Goal: Task Accomplishment & Management: Complete application form

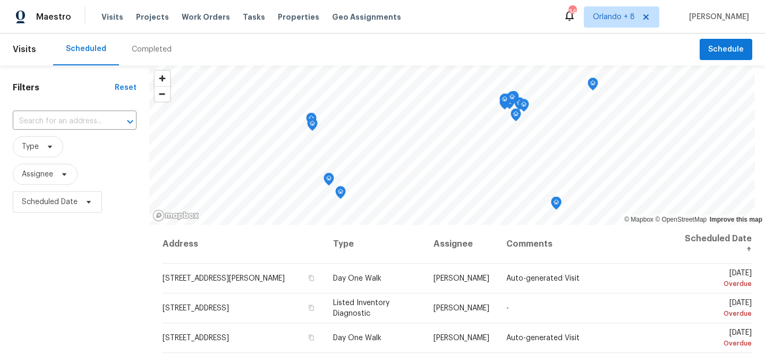
click at [132, 52] on div "Completed" at bounding box center [152, 49] width 40 height 11
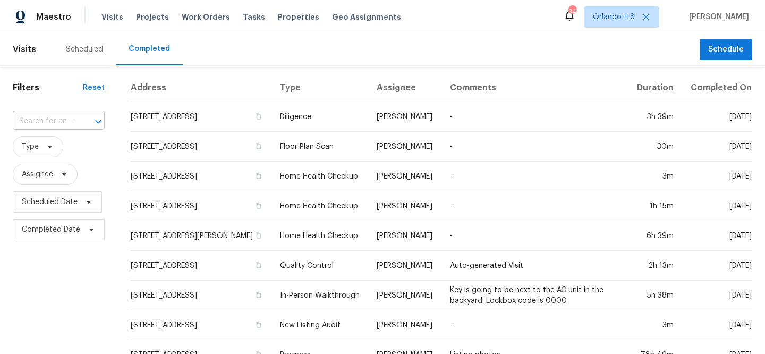
click at [65, 121] on input "text" at bounding box center [44, 121] width 62 height 16
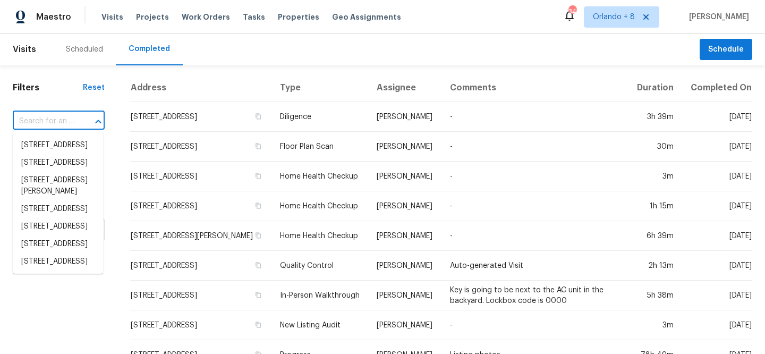
paste input "[STREET_ADDRESS][PERSON_NAME][PERSON_NAME]"
type input "[STREET_ADDRESS][PERSON_NAME][PERSON_NAME]"
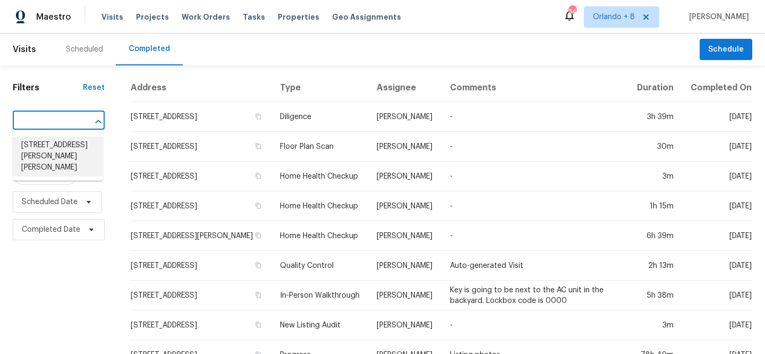
click at [53, 151] on li "[STREET_ADDRESS][PERSON_NAME][PERSON_NAME]" at bounding box center [58, 156] width 90 height 40
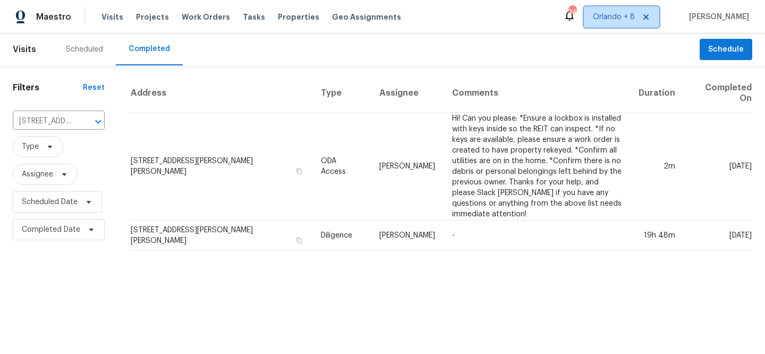
click at [635, 21] on span "Orlando + 8" at bounding box center [614, 17] width 42 height 11
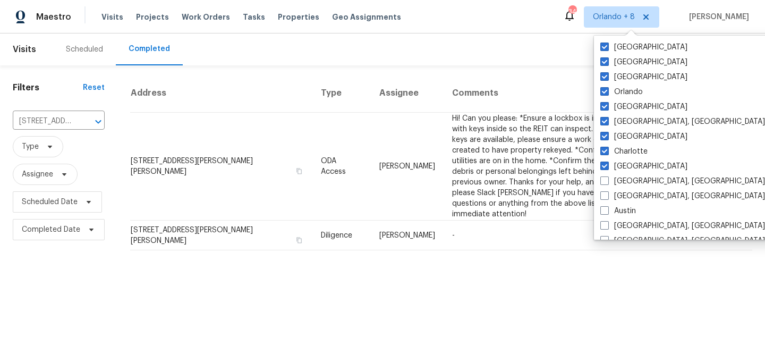
click at [411, 57] on div "Scheduled Completed" at bounding box center [376, 49] width 646 height 32
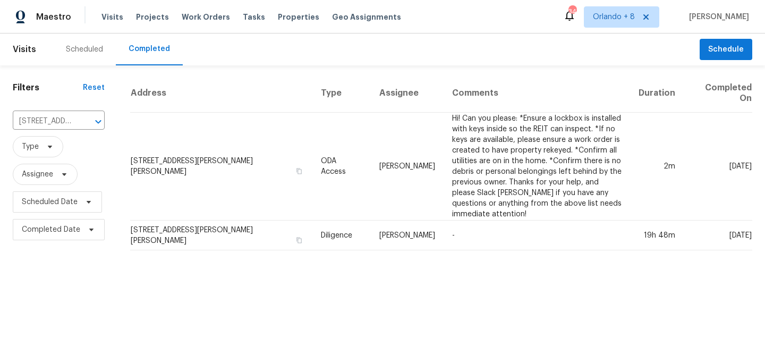
click at [625, 29] on div "Maestro Visits Projects Work Orders Tasks Properties Geo Assignments 347 [GEOGR…" at bounding box center [382, 16] width 765 height 33
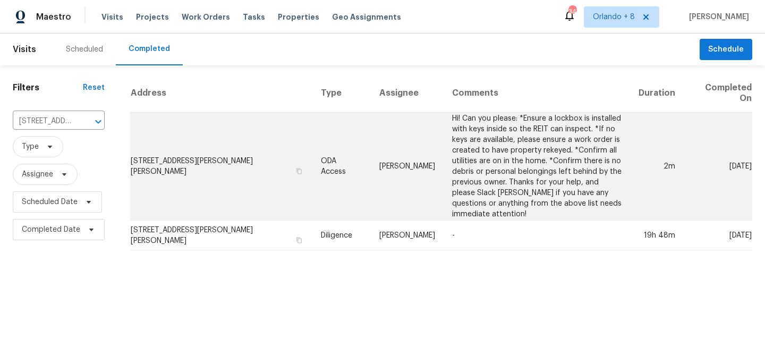
click at [420, 189] on td "[PERSON_NAME]" at bounding box center [407, 167] width 73 height 108
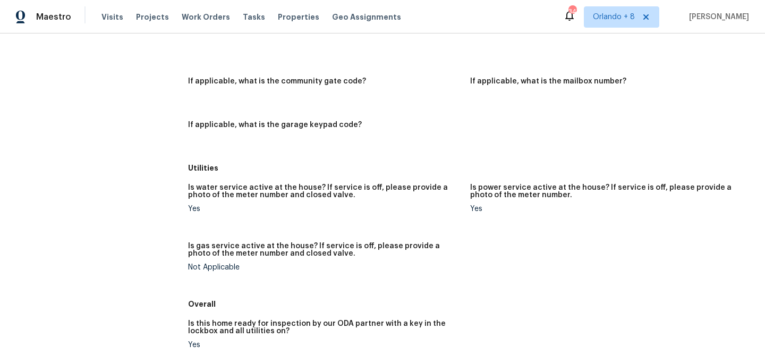
scroll to position [356, 0]
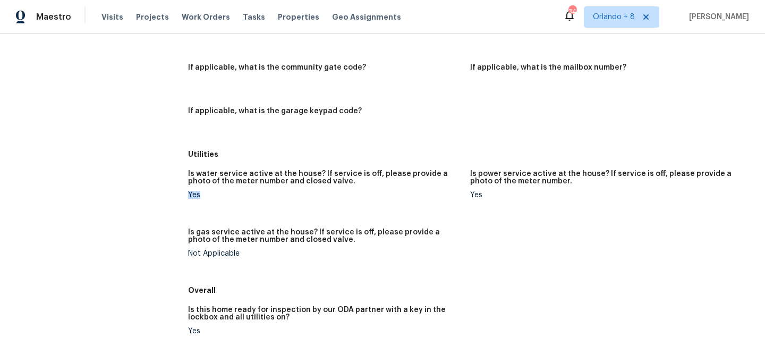
drag, startPoint x: 189, startPoint y: 195, endPoint x: 208, endPoint y: 196, distance: 19.1
click at [209, 196] on div "Yes" at bounding box center [325, 194] width 274 height 7
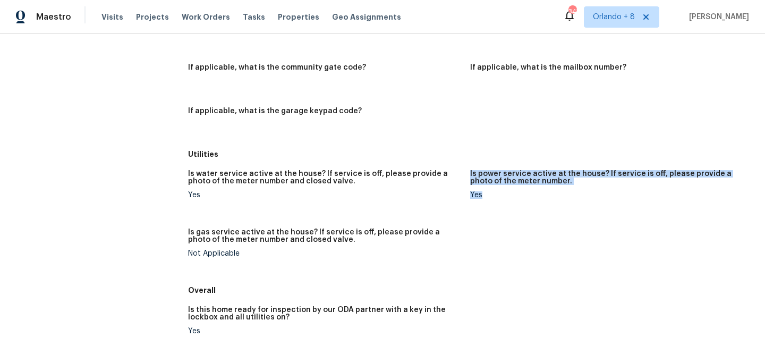
drag, startPoint x: 491, startPoint y: 192, endPoint x: 462, endPoint y: 197, distance: 29.7
click at [462, 197] on div "Is water service active at the house? If service is off, please provide a photo…" at bounding box center [470, 222] width 564 height 117
click at [464, 192] on figure "Is water service active at the house? If service is off, please provide a photo…" at bounding box center [329, 193] width 282 height 46
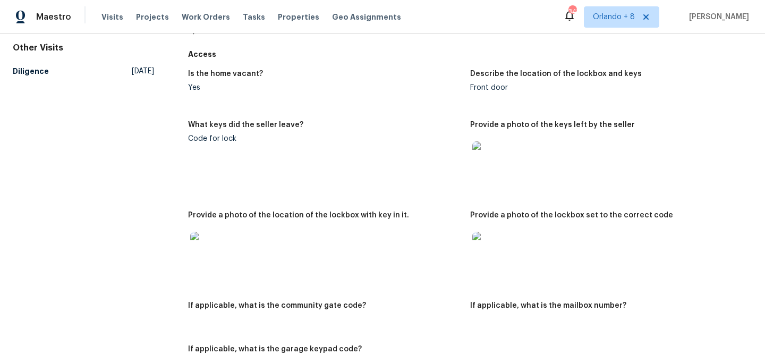
scroll to position [112, 0]
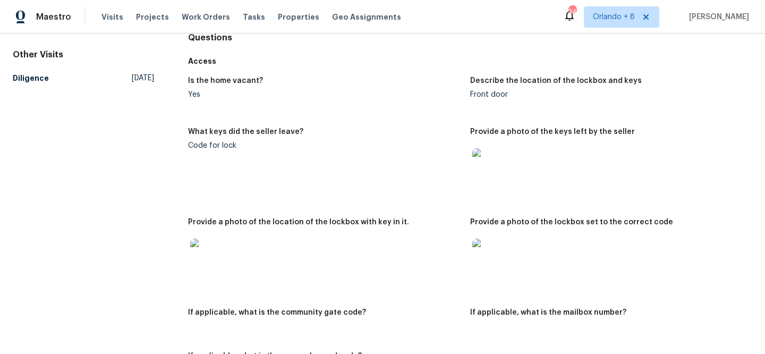
click at [476, 251] on img at bounding box center [489, 255] width 34 height 34
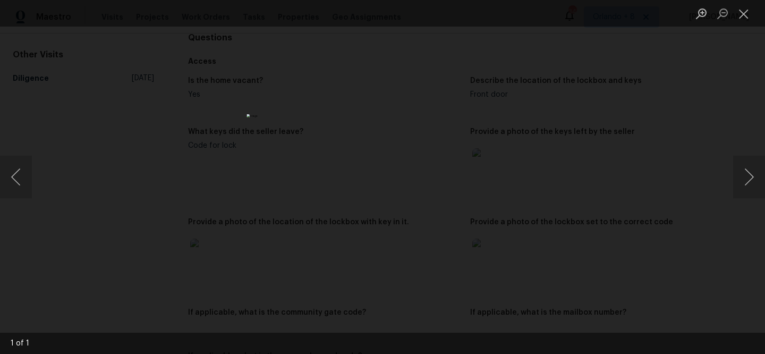
click at [195, 169] on div "Lightbox" at bounding box center [382, 177] width 765 height 354
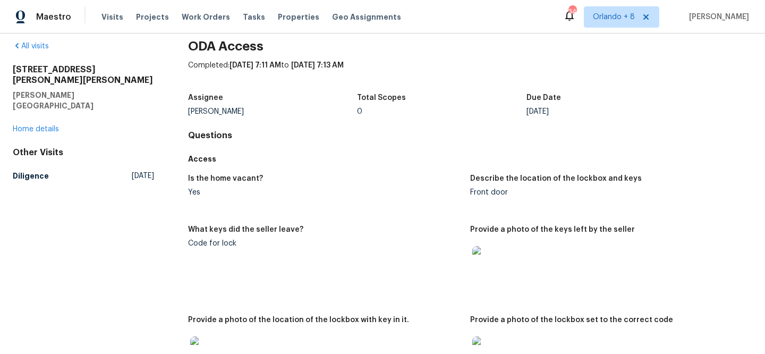
scroll to position [0, 0]
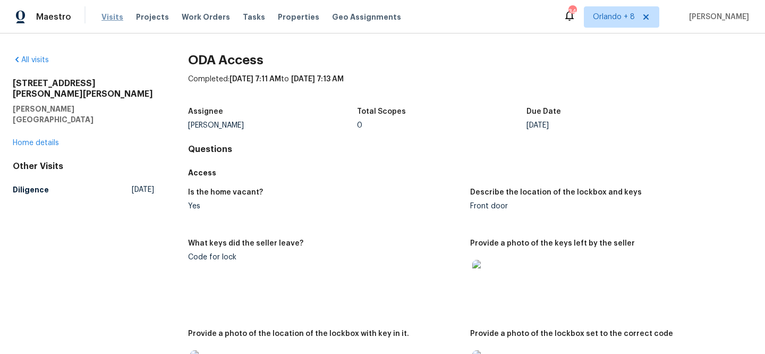
click at [108, 20] on span "Visits" at bounding box center [112, 17] width 22 height 11
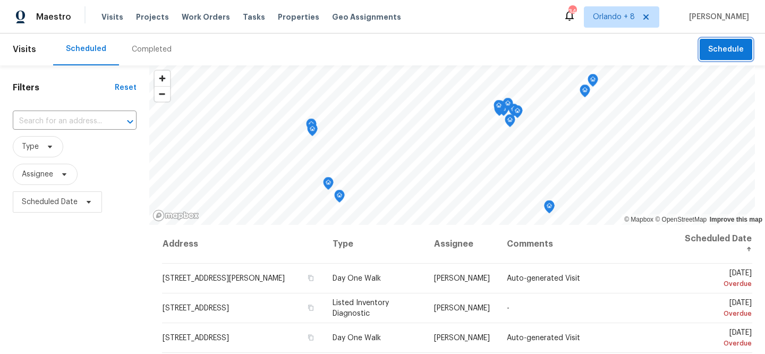
click at [732, 48] on span "Schedule" at bounding box center [726, 49] width 36 height 13
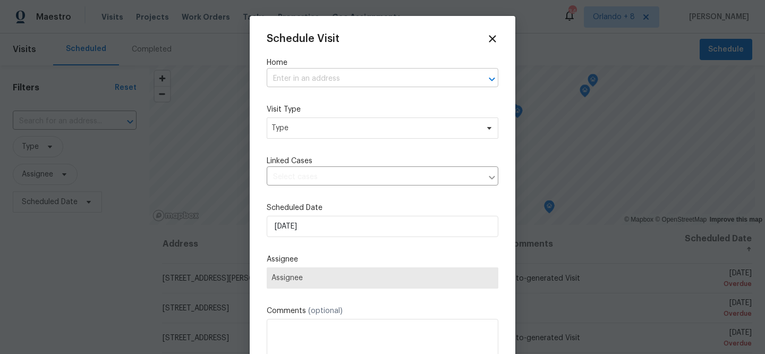
click at [320, 78] on input "text" at bounding box center [368, 79] width 202 height 16
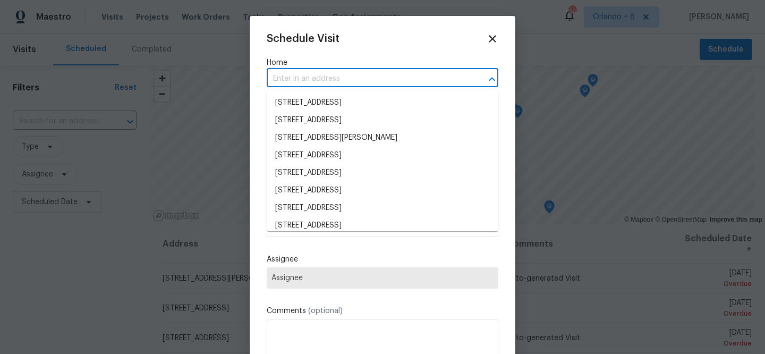
paste input "[STREET_ADDRESS]"
type input "[STREET_ADDRESS]"
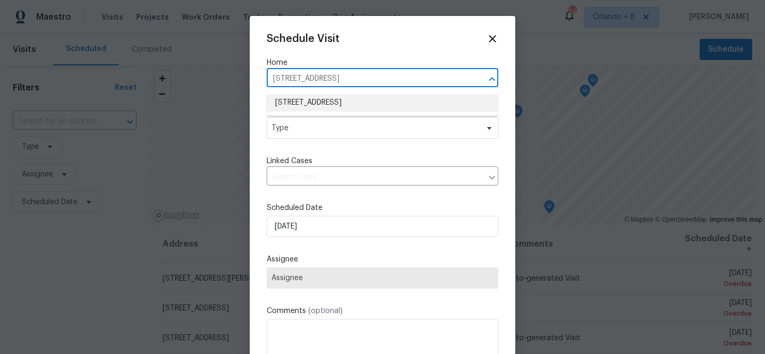
click at [310, 101] on li "[STREET_ADDRESS]" at bounding box center [383, 103] width 232 height 18
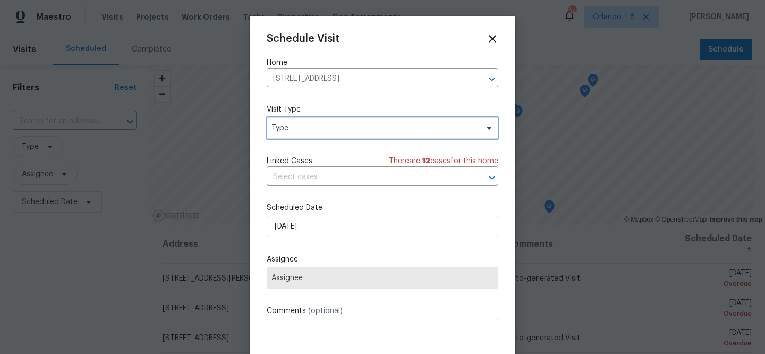
click at [326, 129] on span "Type" at bounding box center [374, 128] width 207 height 11
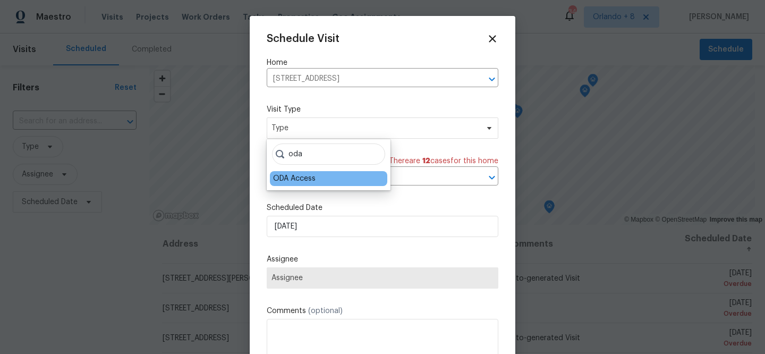
type input "oda"
click at [294, 177] on div "ODA Access" at bounding box center [294, 178] width 42 height 11
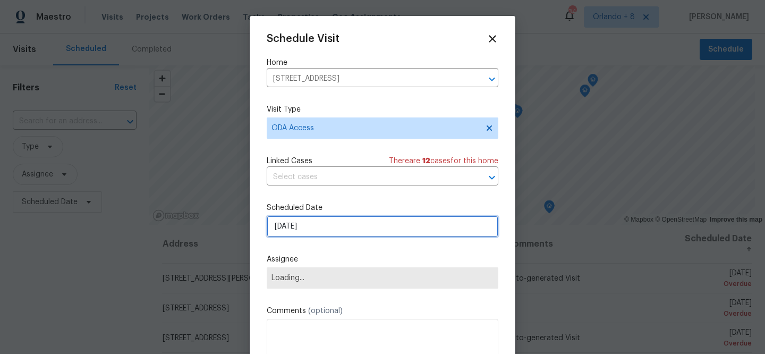
click at [293, 228] on input "[DATE]" at bounding box center [383, 226] width 232 height 21
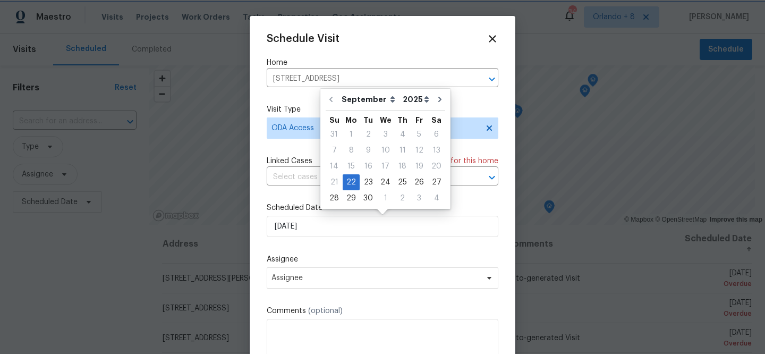
click at [316, 260] on label "Assignee" at bounding box center [383, 259] width 232 height 11
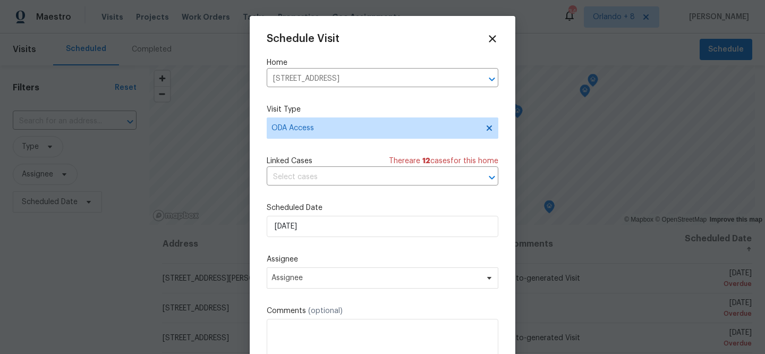
click at [307, 293] on div "Schedule Visit Home [STREET_ADDRESS] ​ Visit Type ODA Access Linked Cases There…" at bounding box center [383, 211] width 232 height 356
click at [308, 276] on span "Assignee" at bounding box center [375, 278] width 208 height 8
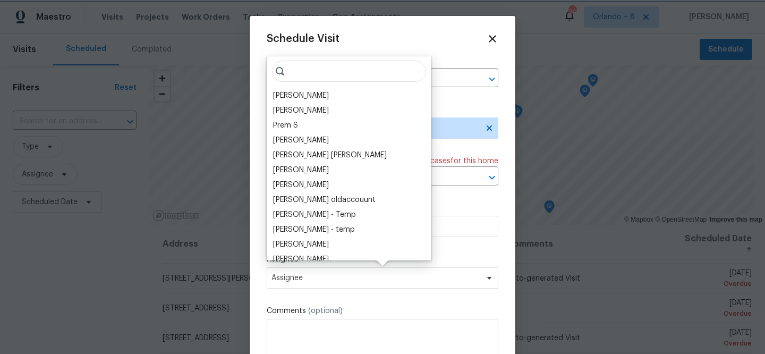
click at [295, 302] on div "Schedule Visit Home [STREET_ADDRESS] ​ Visit Type ODA Access Linked Cases There…" at bounding box center [383, 211] width 232 height 356
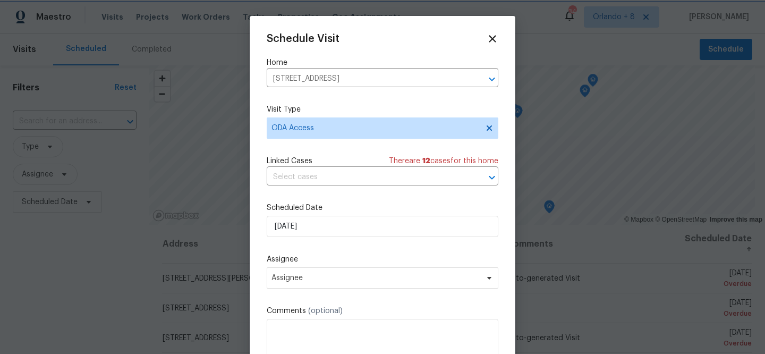
scroll to position [19, 0]
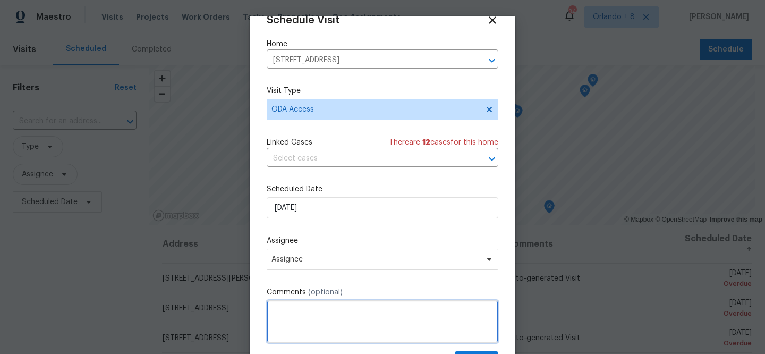
click at [300, 317] on textarea at bounding box center [383, 321] width 232 height 42
paste textarea "Hi! Can you please: *Ensure a lockbox is installed with keys inside so the REIT…"
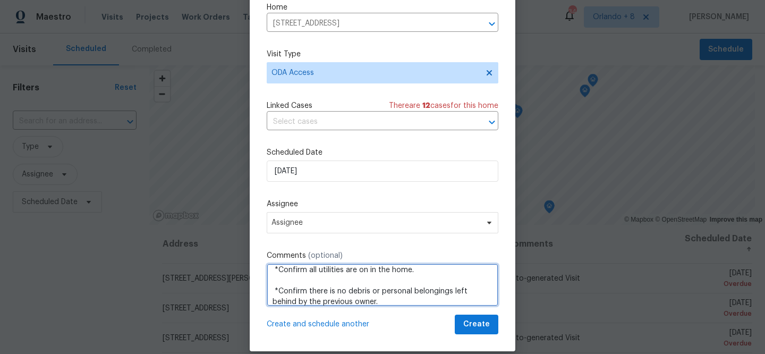
scroll to position [71, 0]
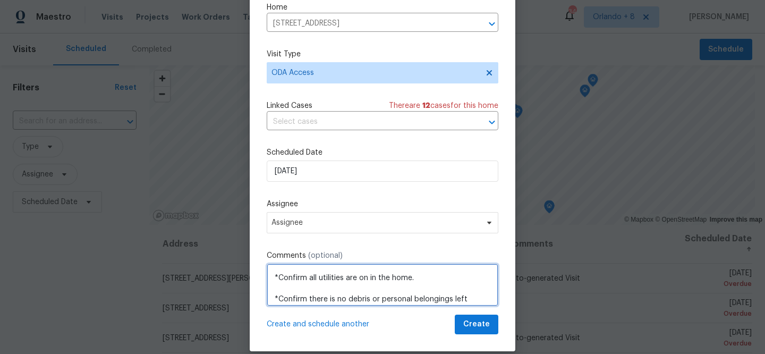
drag, startPoint x: 306, startPoint y: 274, endPoint x: 440, endPoint y: 275, distance: 133.3
click at [440, 275] on textarea "Hi! Can you please: *Ensure a lockbox is installed with keys inside so the REIT…" at bounding box center [383, 284] width 232 height 42
click at [345, 280] on textarea "Hi! Can you please: *Ensure a lockbox is installed with keys inside so the REIT…" at bounding box center [383, 284] width 232 height 42
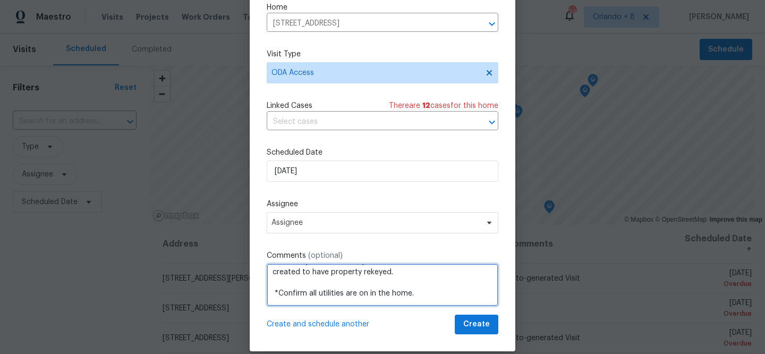
drag, startPoint x: 373, startPoint y: 284, endPoint x: 287, endPoint y: 266, distance: 88.3
click at [287, 266] on textarea "Hi! Can you please: *Ensure a lockbox is installed with keys inside so the REIT…" at bounding box center [383, 284] width 232 height 42
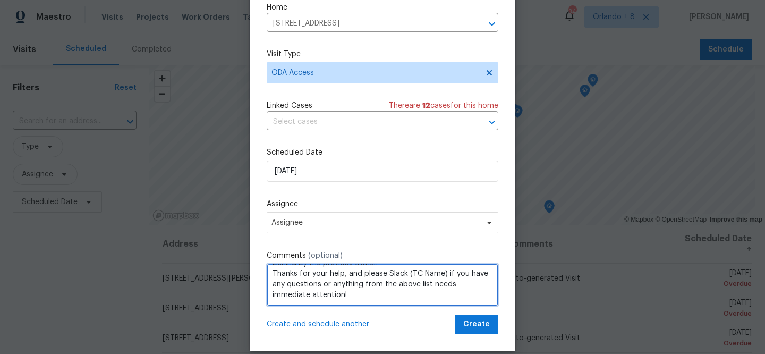
click at [447, 279] on textarea "Hi! Can you please: *Ensure a lockbox is installed with keys inside so the REIT…" at bounding box center [383, 284] width 232 height 42
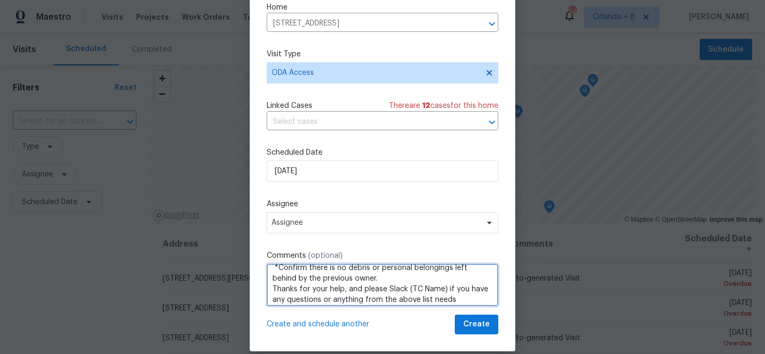
drag, startPoint x: 442, startPoint y: 291, endPoint x: 408, endPoint y: 292, distance: 34.5
click at [408, 292] on textarea "Hi! Can you please: *Ensure a lockbox is installed with keys inside so the REIT…" at bounding box center [383, 284] width 232 height 42
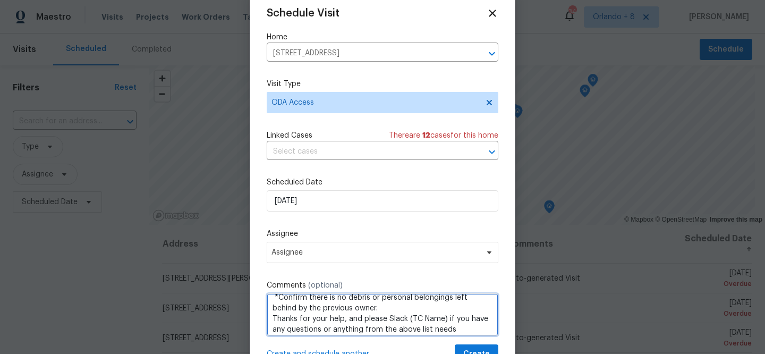
scroll to position [21, 0]
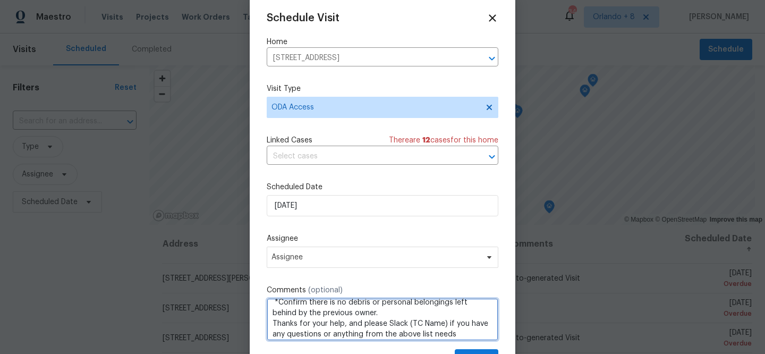
type textarea "Hi! Can you please: *Ensure a lockbox is installed with keys inside so the REIT…"
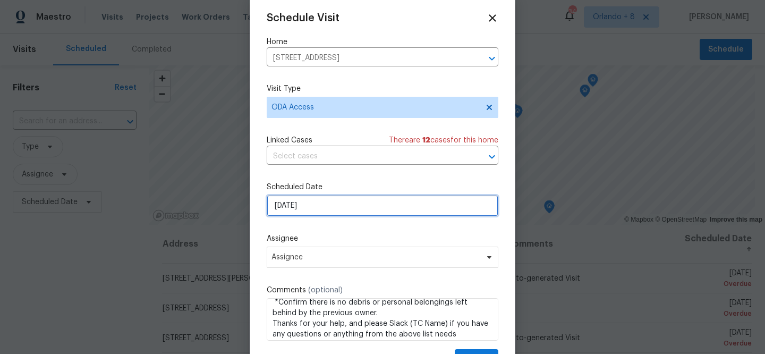
click at [321, 212] on input "[DATE]" at bounding box center [383, 205] width 232 height 21
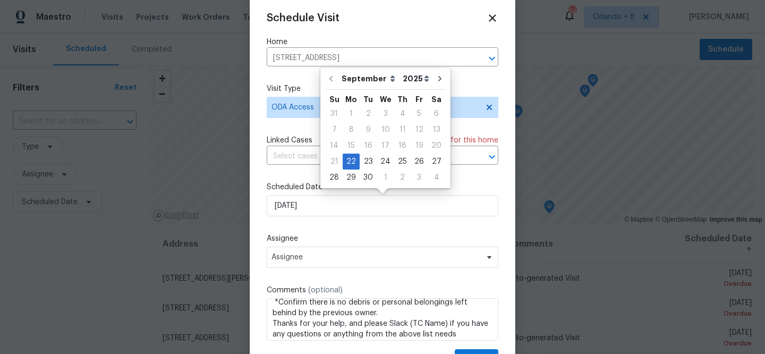
click at [505, 13] on div "Schedule Visit Home [STREET_ADDRESS] ​ Visit Type ODA Access Linked Cases There…" at bounding box center [383, 181] width 266 height 372
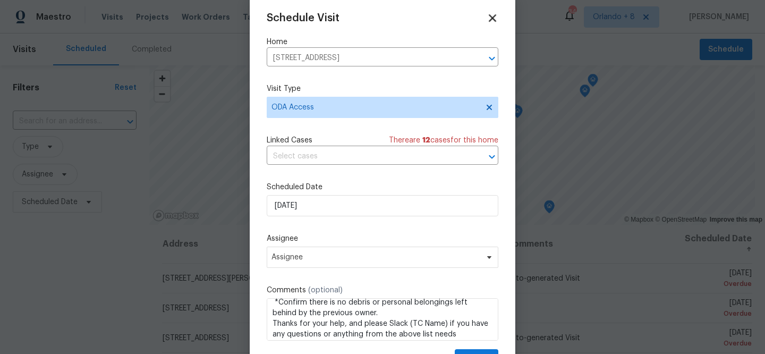
click at [494, 15] on icon at bounding box center [492, 17] width 7 height 7
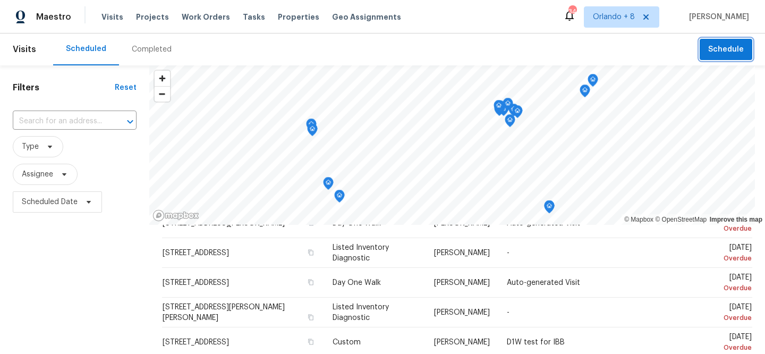
scroll to position [68, 0]
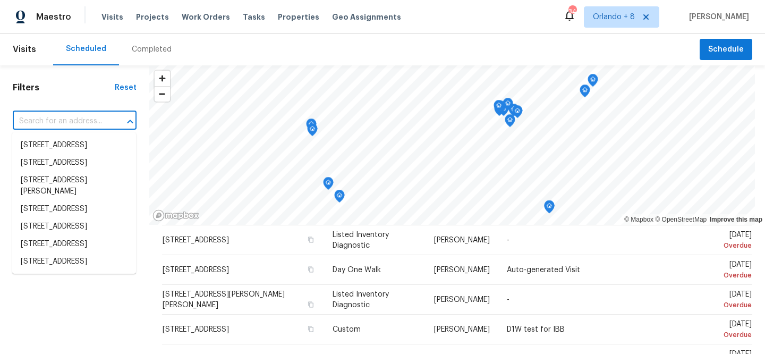
click at [90, 124] on input "text" at bounding box center [60, 121] width 94 height 16
paste input "Hi! Can you please: *Ensure a lockbox is installed with keys inside so the REIT…"
type input "Hi! Can you please: *Ensure a lockbox is installed with keys inside so the REIT…"
paste input "[STREET_ADDRESS]"
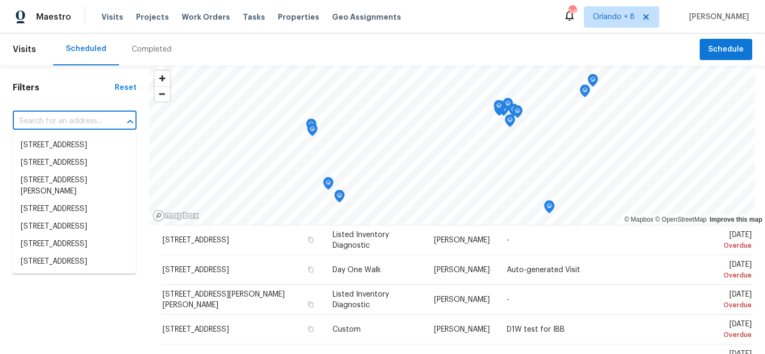
type input "[STREET_ADDRESS]"
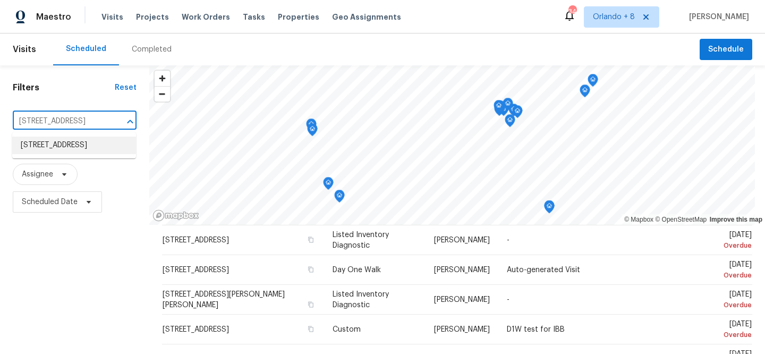
click at [102, 154] on li "[STREET_ADDRESS]" at bounding box center [74, 145] width 124 height 18
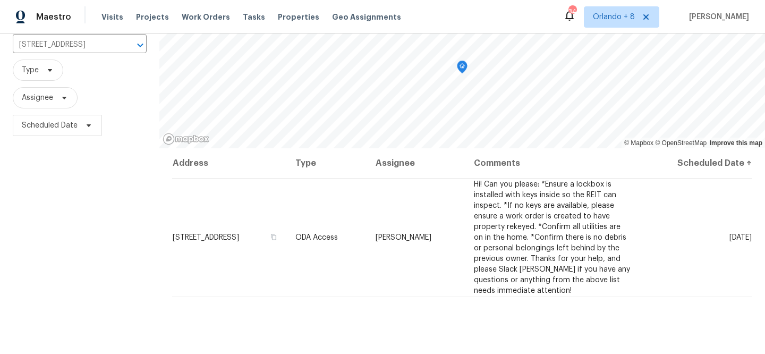
scroll to position [79, 0]
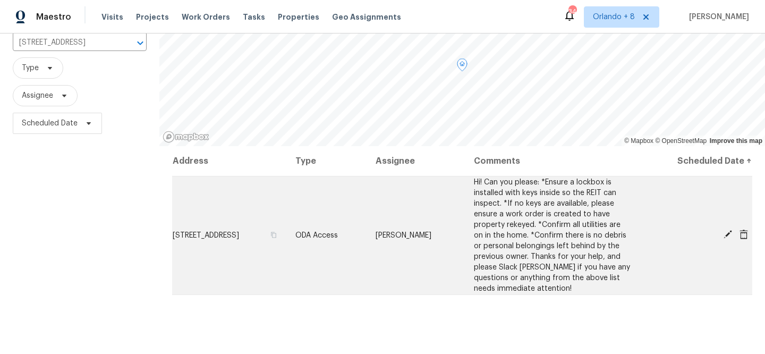
click at [726, 237] on icon at bounding box center [727, 234] width 8 height 8
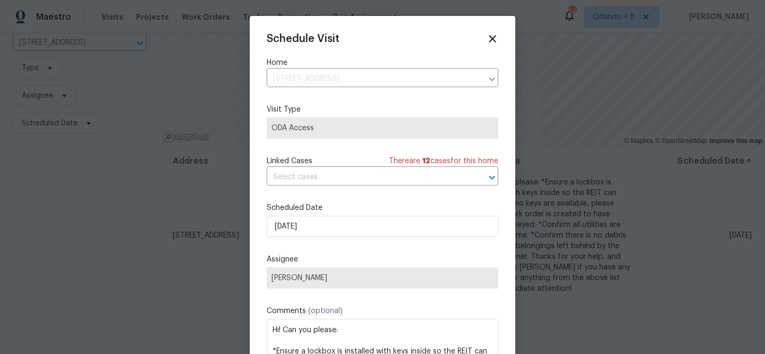
scroll to position [19, 0]
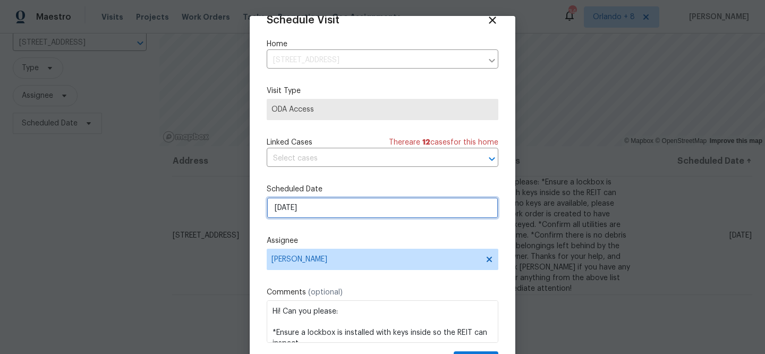
click at [288, 208] on input "[DATE]" at bounding box center [383, 207] width 232 height 21
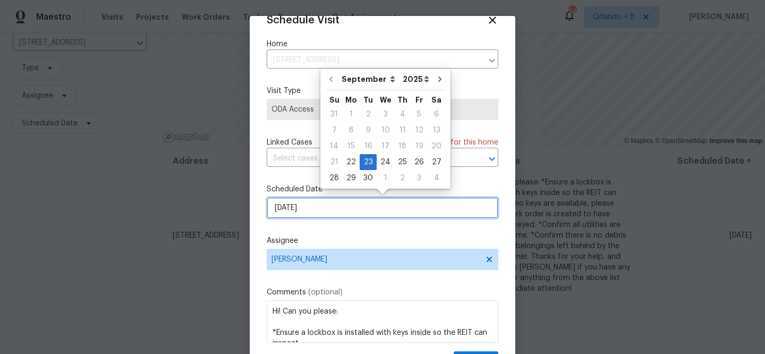
scroll to position [50, 0]
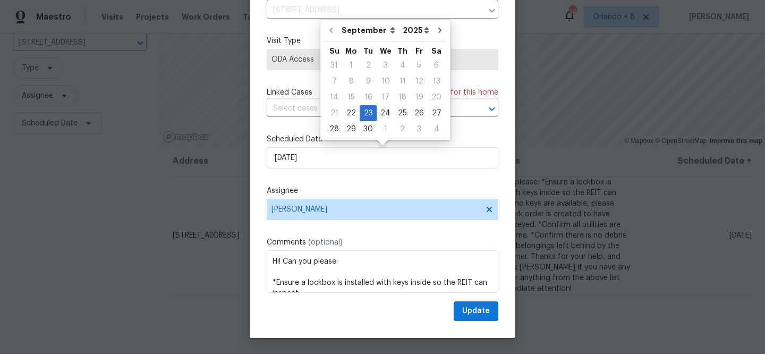
click at [653, 177] on div at bounding box center [382, 177] width 765 height 354
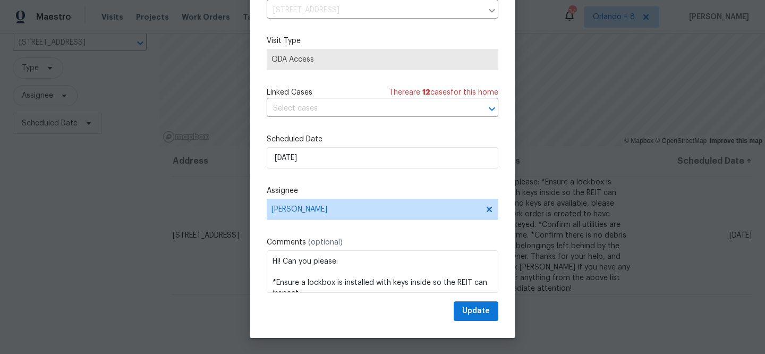
click at [628, 122] on div at bounding box center [382, 177] width 765 height 354
click at [596, 75] on div at bounding box center [382, 177] width 765 height 354
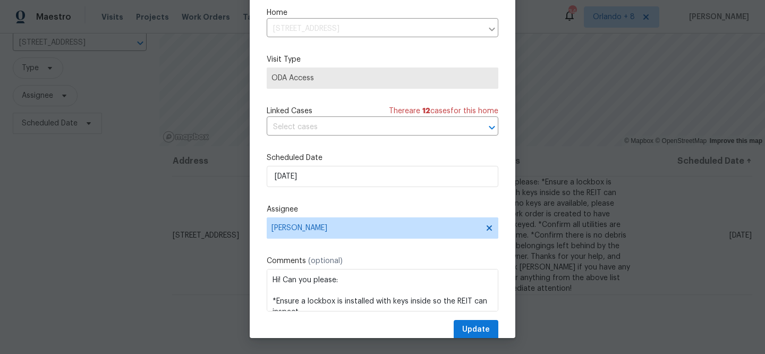
scroll to position [0, 0]
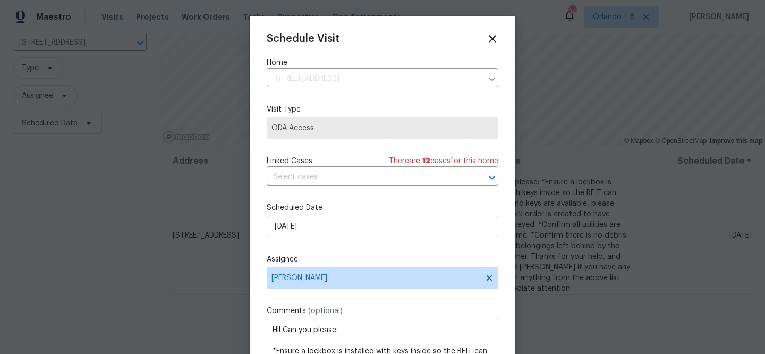
click at [491, 30] on div "Schedule Visit Home [STREET_ADDRESS] ​ Visit Type ODA Access Linked Cases There…" at bounding box center [383, 202] width 266 height 372
click at [491, 41] on icon at bounding box center [492, 38] width 12 height 12
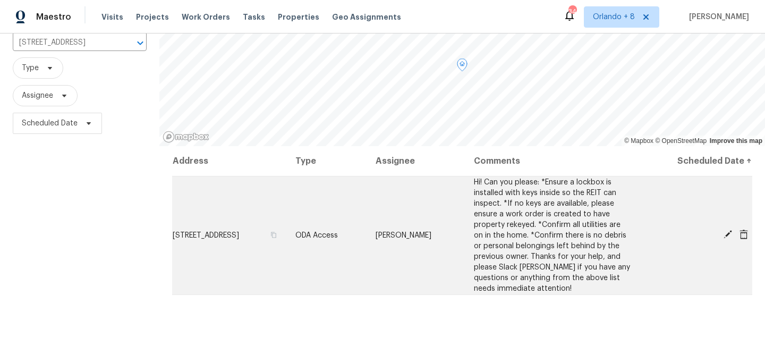
scroll to position [82, 0]
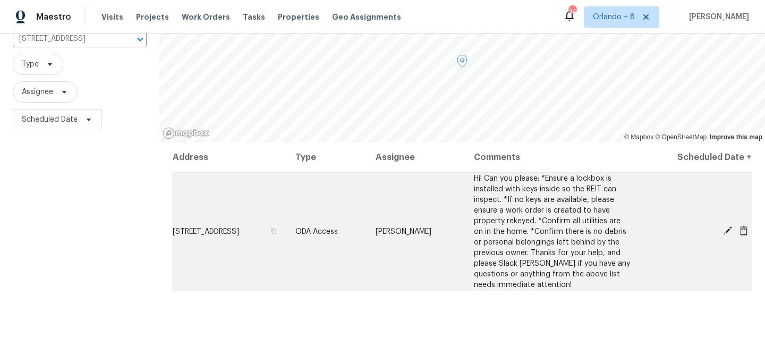
click at [728, 232] on icon at bounding box center [728, 231] width 10 height 10
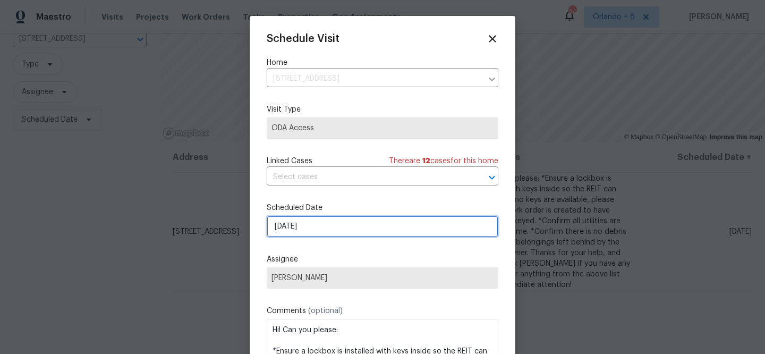
click at [321, 231] on input "[DATE]" at bounding box center [383, 226] width 232 height 21
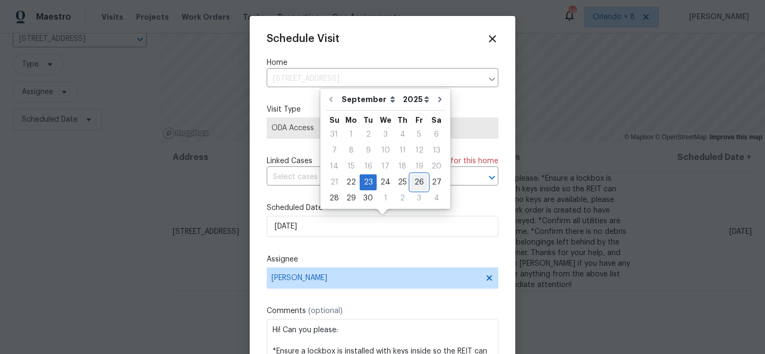
click at [413, 184] on div "26" at bounding box center [419, 182] width 17 height 15
type input "[DATE]"
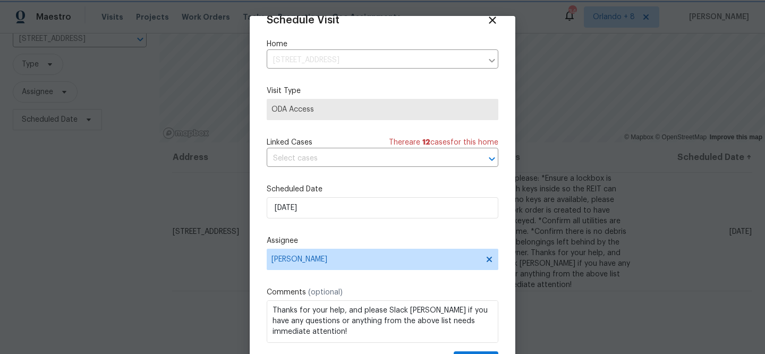
scroll to position [50, 0]
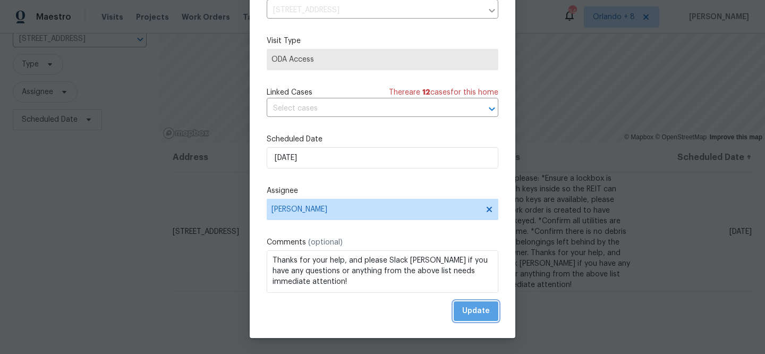
click at [477, 310] on span "Update" at bounding box center [476, 310] width 28 height 13
